Goal: Transaction & Acquisition: Obtain resource

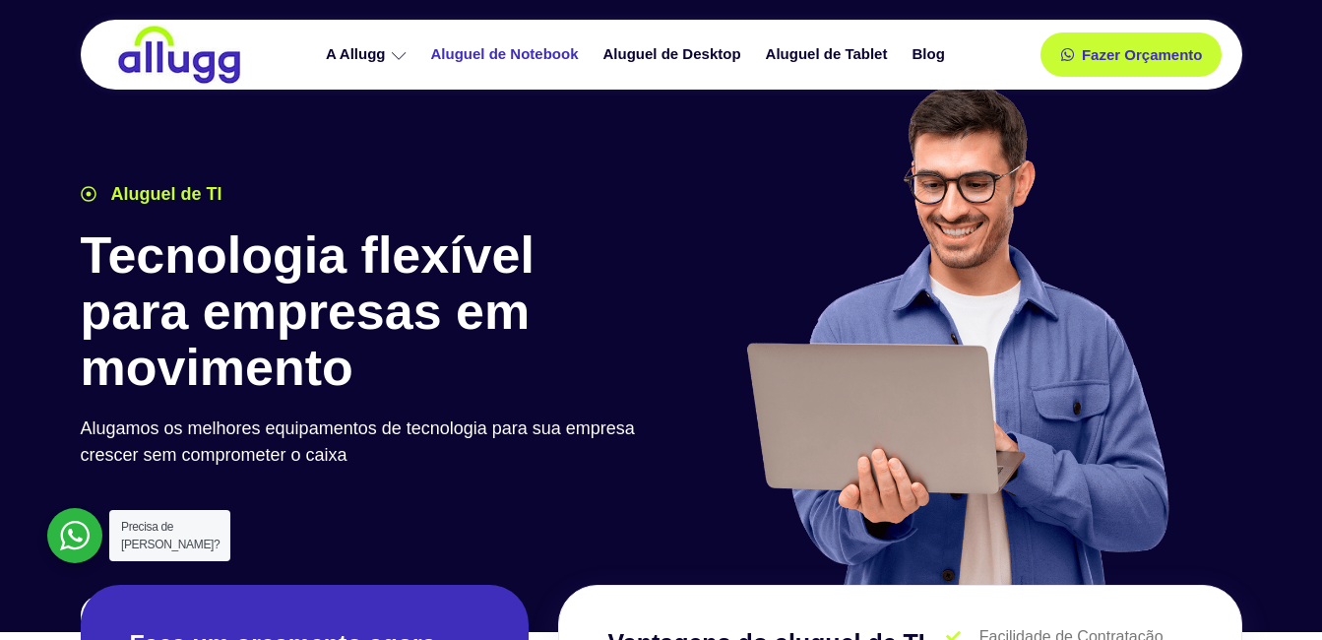
click at [548, 51] on link "Aluguel de Notebook" at bounding box center [507, 54] width 172 height 34
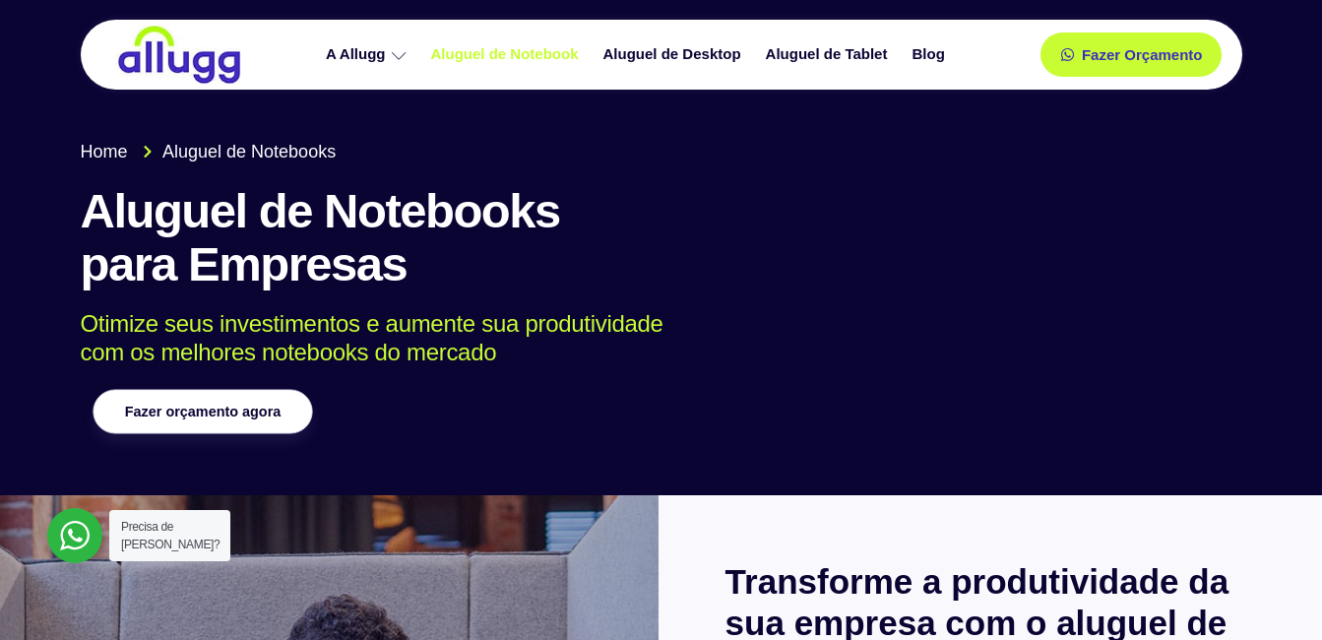
click at [280, 405] on span "Fazer orçamento agora" at bounding box center [202, 412] width 156 height 14
